Goal: Transaction & Acquisition: Book appointment/travel/reservation

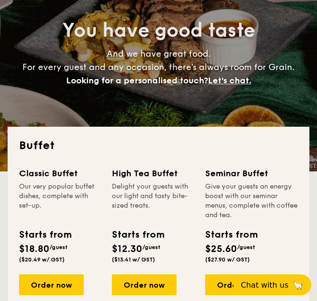
scroll to position [143, 0]
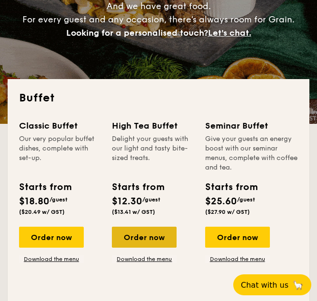
click at [140, 231] on div "Order now" at bounding box center [144, 237] width 65 height 21
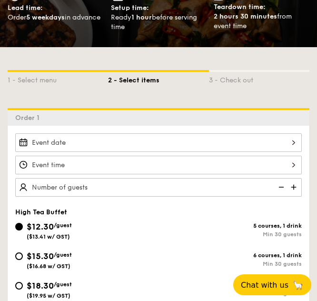
scroll to position [190, 0]
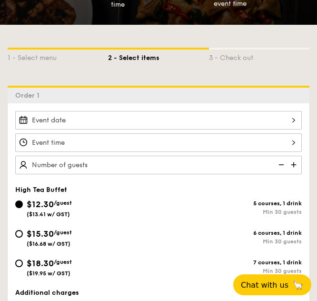
click at [157, 120] on div at bounding box center [158, 120] width 287 height 19
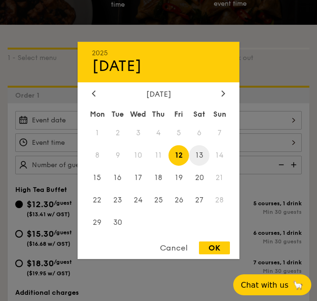
click at [200, 157] on span "13" at bounding box center [199, 155] width 20 height 20
click at [221, 245] on div "OK" at bounding box center [214, 247] width 31 height 13
type input "[DATE]"
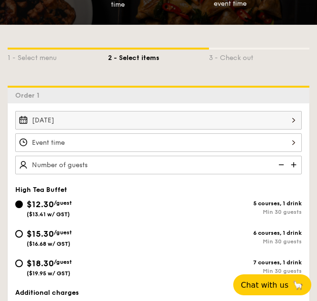
click at [139, 143] on div at bounding box center [158, 142] width 287 height 19
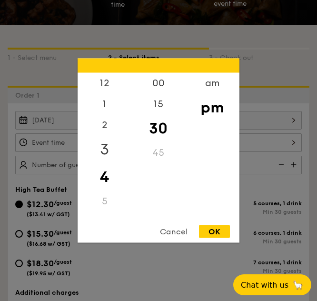
scroll to position [143, 0]
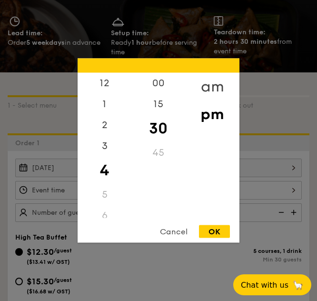
click at [221, 82] on div "am" at bounding box center [212, 87] width 54 height 28
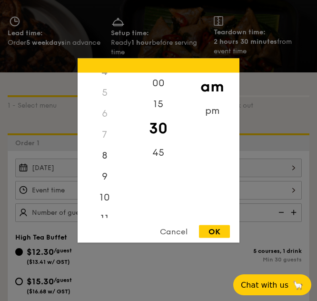
scroll to position [113, 0]
click at [101, 160] on div "9" at bounding box center [105, 163] width 54 height 28
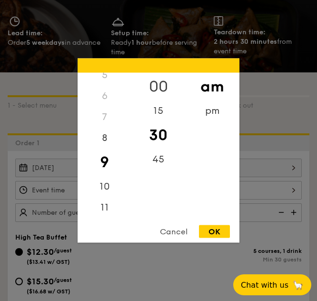
click at [166, 83] on div "00" at bounding box center [158, 87] width 54 height 28
click at [222, 233] on div "OK" at bounding box center [214, 231] width 31 height 13
type input "9:00AM"
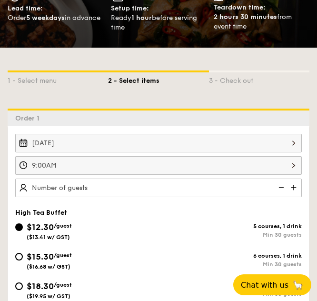
scroll to position [190, 0]
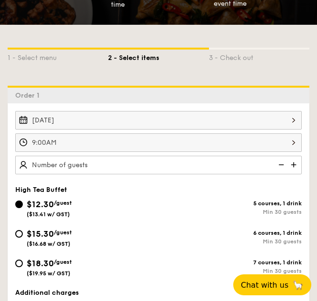
click at [292, 144] on div "9:00AM" at bounding box center [158, 142] width 287 height 19
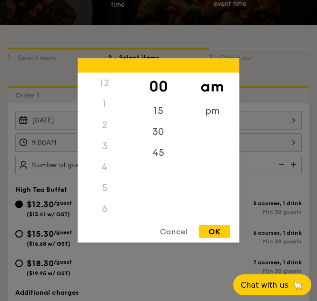
scroll to position [84, 0]
click at [290, 144] on div at bounding box center [158, 150] width 317 height 301
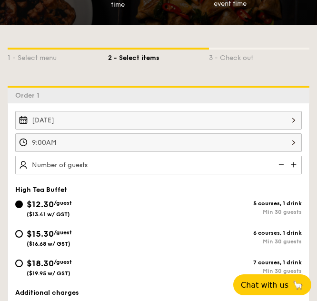
click at [290, 164] on img at bounding box center [295, 165] width 14 height 18
type input "30 guests"
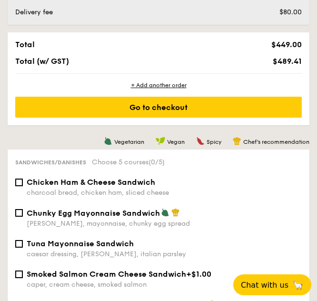
scroll to position [619, 0]
